Goal: Task Accomplishment & Management: Use online tool/utility

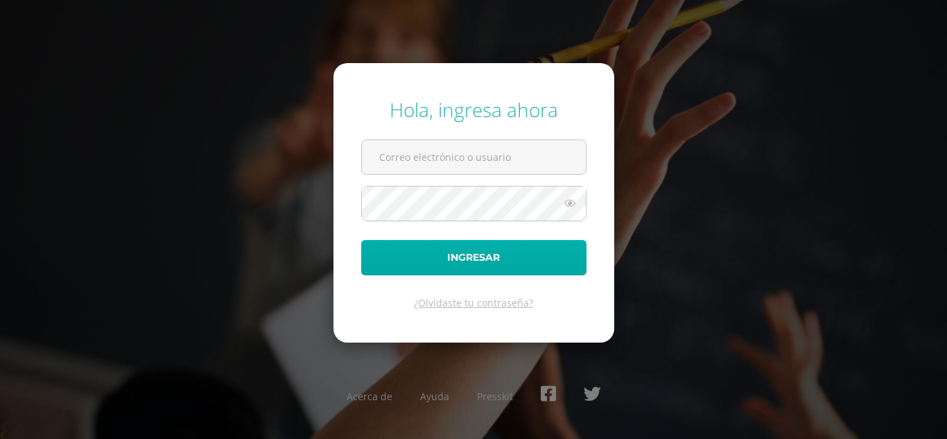
type input "s_almeda@donbosco.edu.gt"
click at [463, 264] on button "Ingresar" at bounding box center [473, 257] width 225 height 35
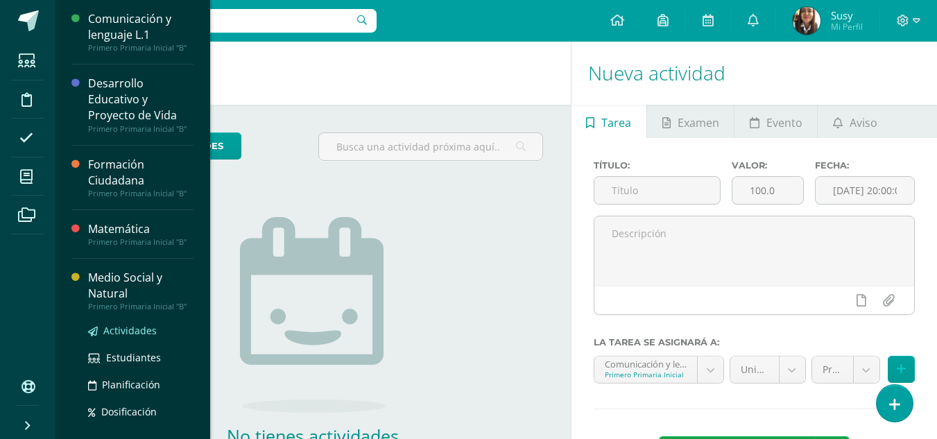
click at [121, 326] on span "Actividades" at bounding box center [129, 330] width 53 height 13
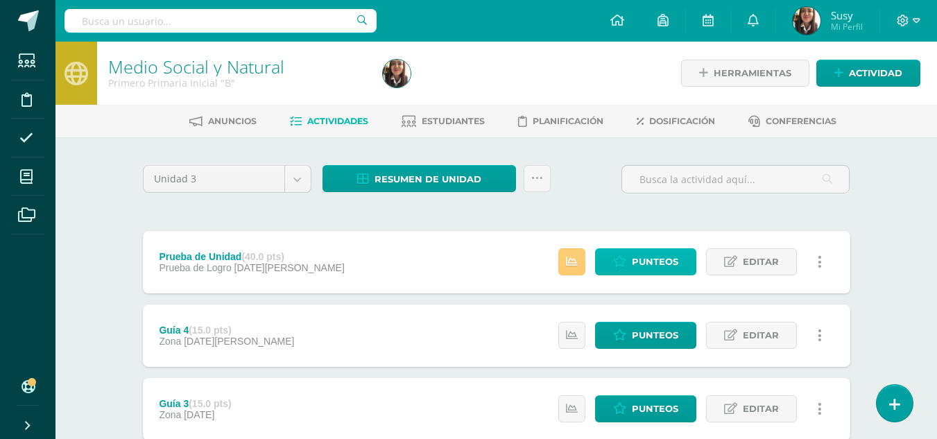
click at [619, 264] on icon at bounding box center [619, 262] width 13 height 12
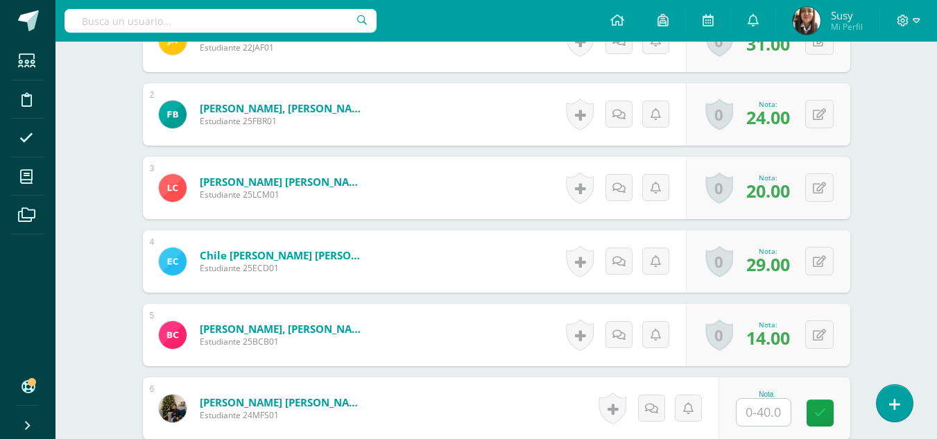
scroll to position [624, 0]
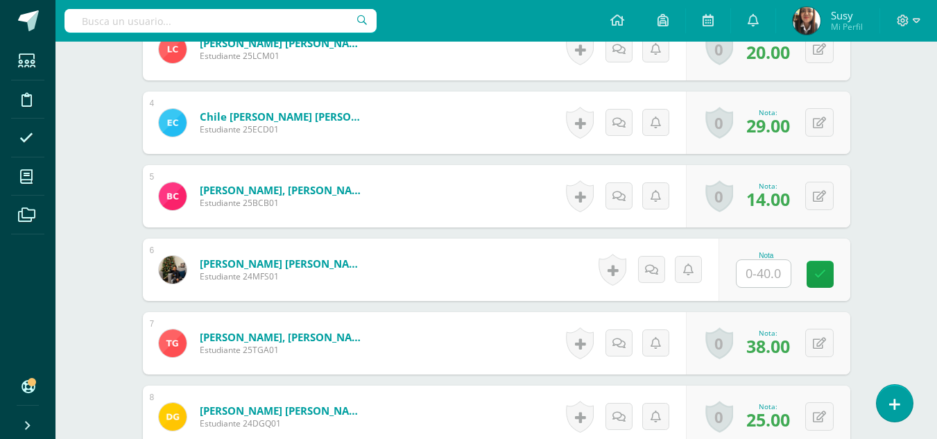
click at [762, 273] on input "text" at bounding box center [764, 273] width 54 height 27
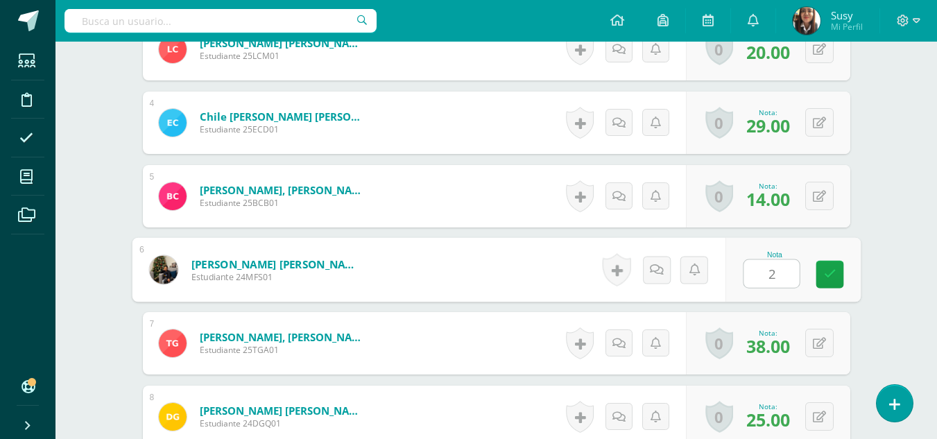
type input "28"
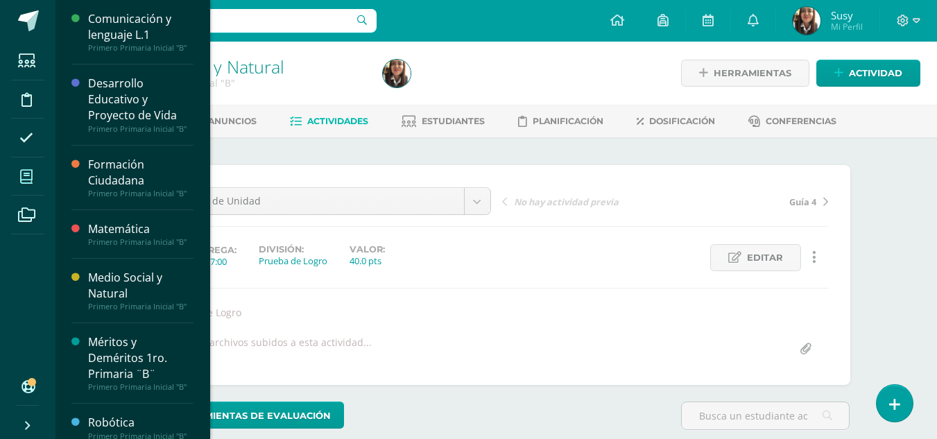
scroll to position [1, 0]
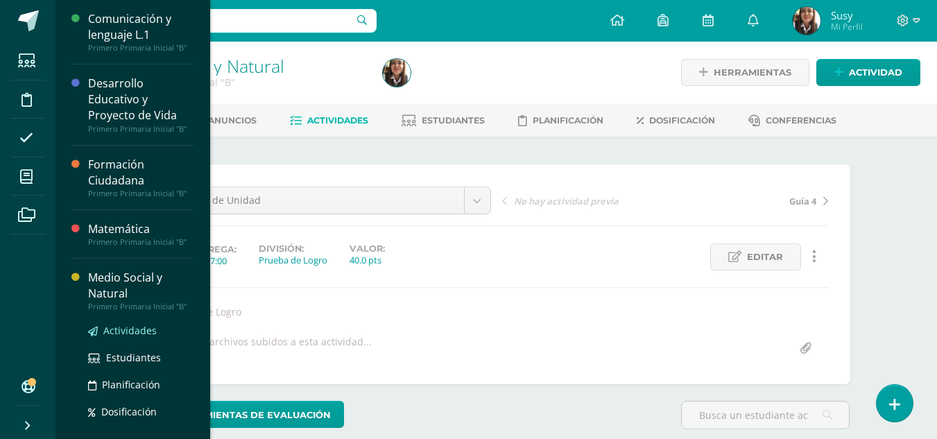
click at [142, 336] on span "Actividades" at bounding box center [129, 330] width 53 height 13
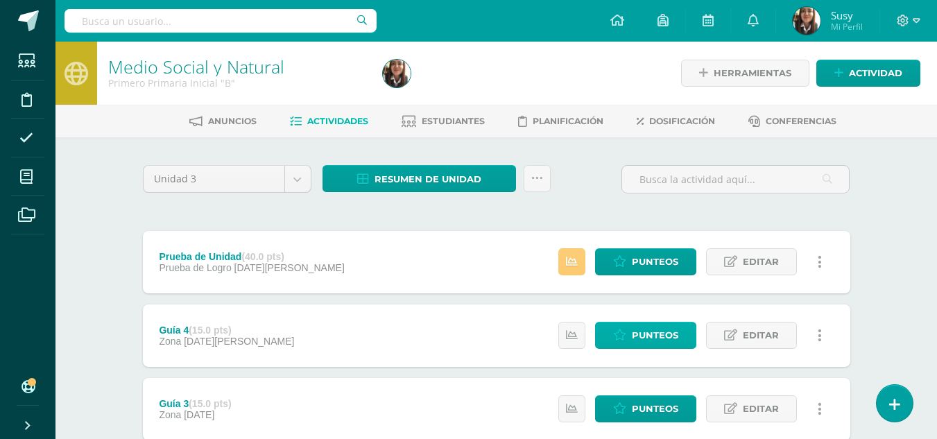
scroll to position [139, 0]
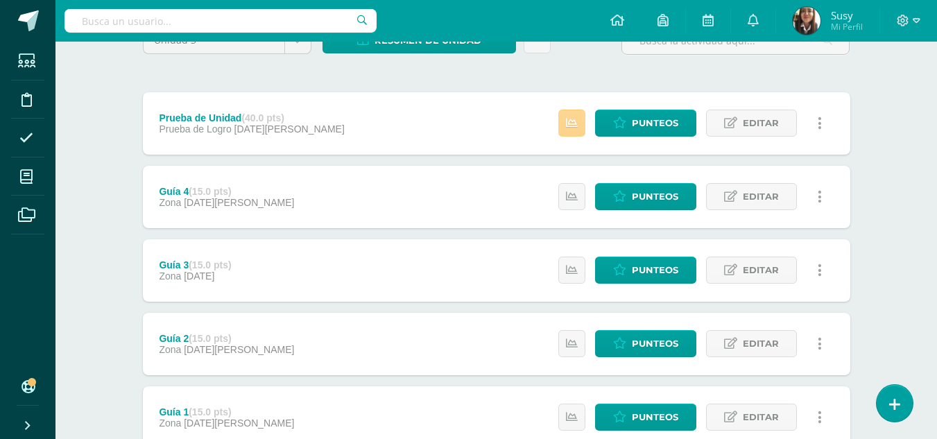
click at [571, 129] on icon at bounding box center [572, 123] width 12 height 12
click at [891, 166] on div "Medio Social y Natural Primero Primaria Inicial "B" Herramientas Detalle de asi…" at bounding box center [496, 222] width 882 height 638
